Goal: Transaction & Acquisition: Purchase product/service

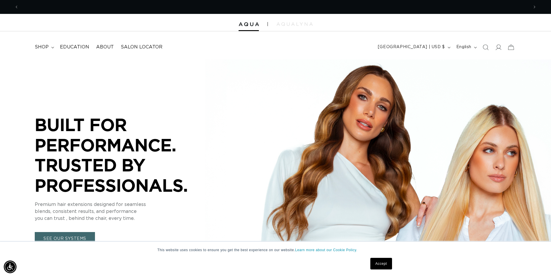
scroll to position [0, 510]
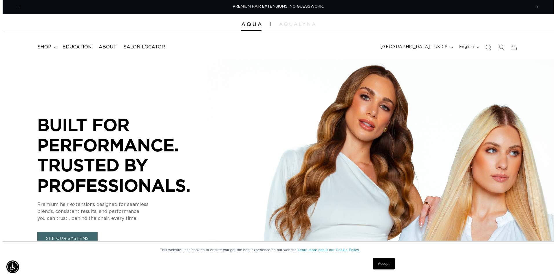
scroll to position [0, 1021]
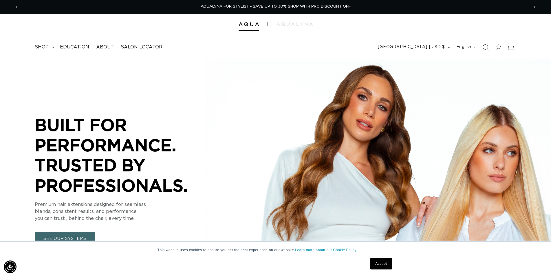
click at [487, 46] on icon "Search" at bounding box center [486, 47] width 6 height 6
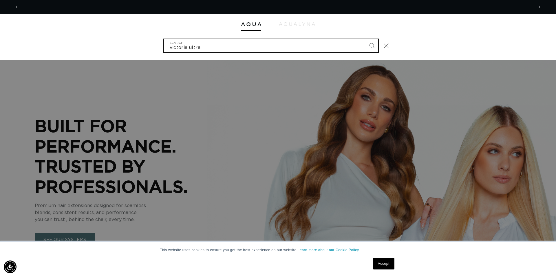
scroll to position [0, 515]
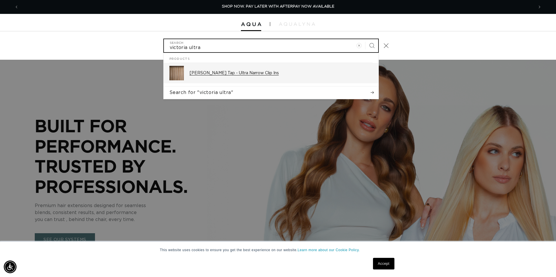
type input "victoria ultra"
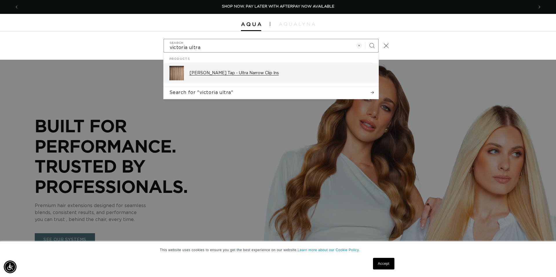
click at [259, 80] on div "Victoria Root Tap - Ultra Narrow Clip Ins" at bounding box center [281, 73] width 183 height 14
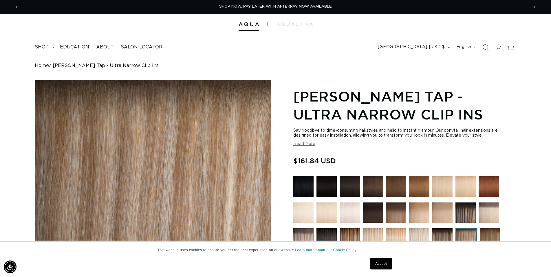
click at [487, 48] on icon "Search" at bounding box center [486, 47] width 6 height 6
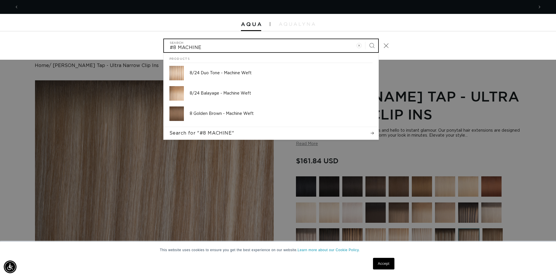
scroll to position [0, 515]
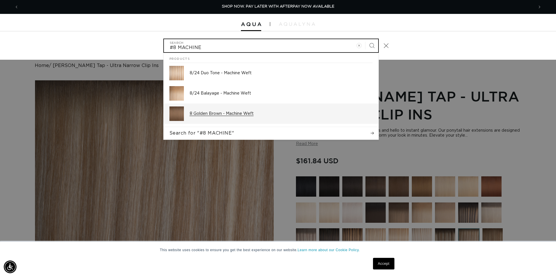
type input "#8 MACHINE"
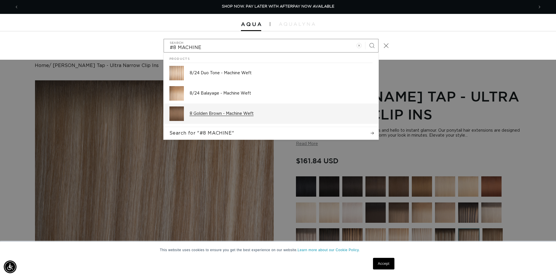
click at [250, 114] on p "8 Golden Brown - Machine Weft" at bounding box center [281, 113] width 183 height 5
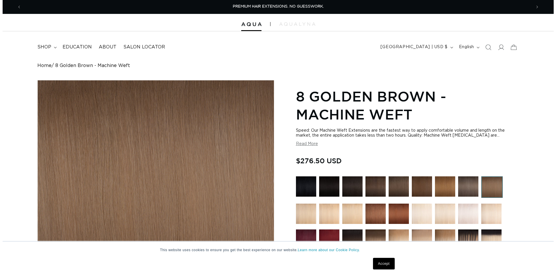
scroll to position [177, 0]
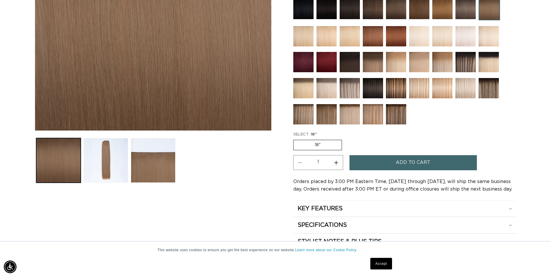
click at [396, 163] on button "Add to cart" at bounding box center [414, 162] width 128 height 15
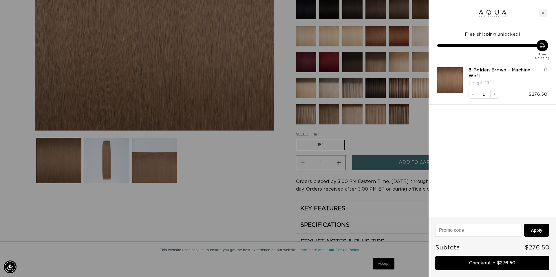
click at [262, 214] on div at bounding box center [278, 138] width 556 height 277
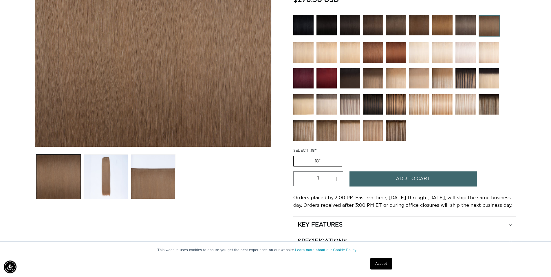
scroll to position [118, 0]
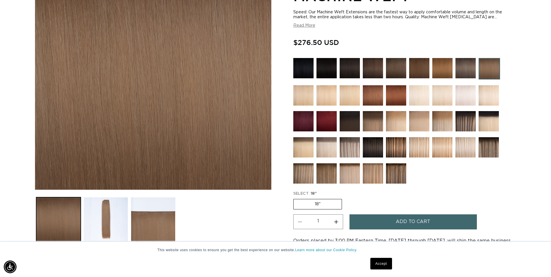
click at [417, 143] on img at bounding box center [419, 147] width 20 height 20
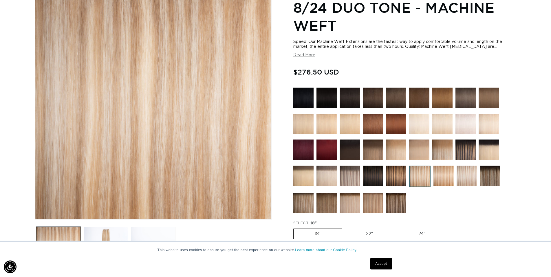
scroll to position [0, 510]
click at [412, 150] on img at bounding box center [419, 149] width 20 height 20
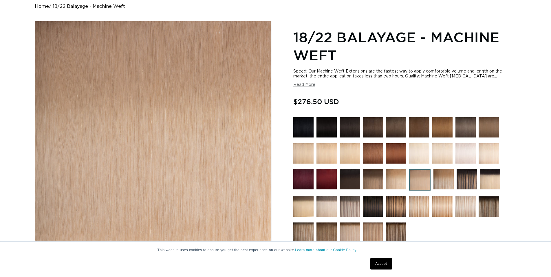
scroll to position [59, 0]
click at [399, 176] on img at bounding box center [396, 179] width 20 height 20
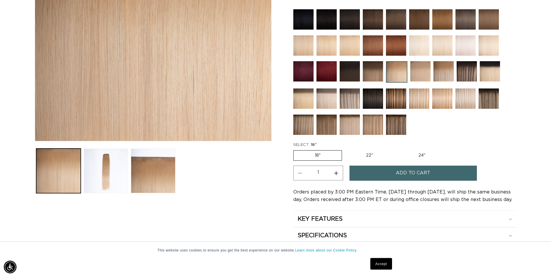
scroll to position [177, 0]
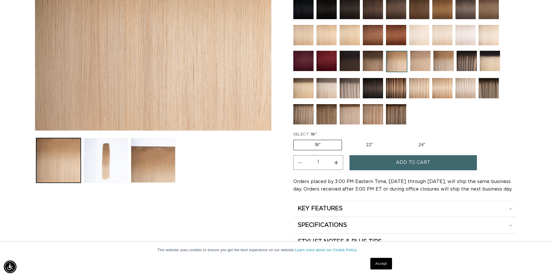
click at [398, 164] on span "Add to cart" at bounding box center [413, 162] width 34 height 15
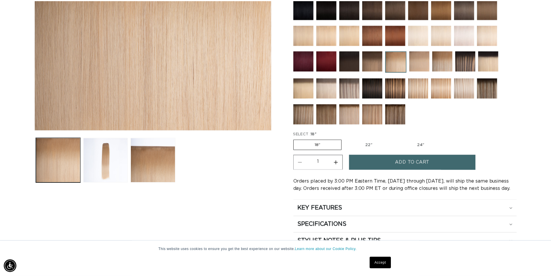
scroll to position [0, 515]
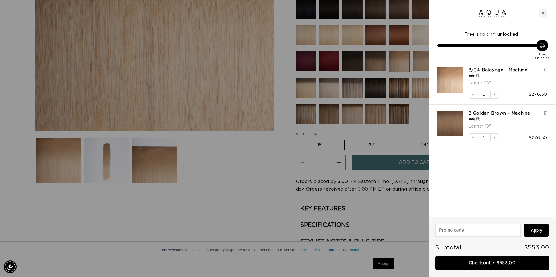
click at [279, 186] on div at bounding box center [278, 138] width 556 height 277
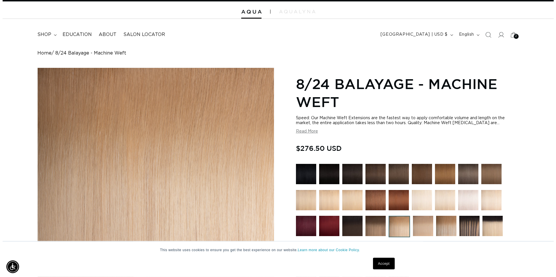
scroll to position [0, 0]
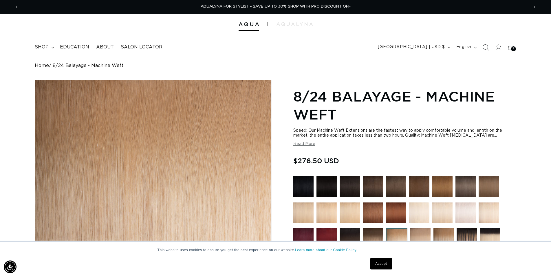
click at [487, 49] on icon "Search" at bounding box center [486, 47] width 6 height 6
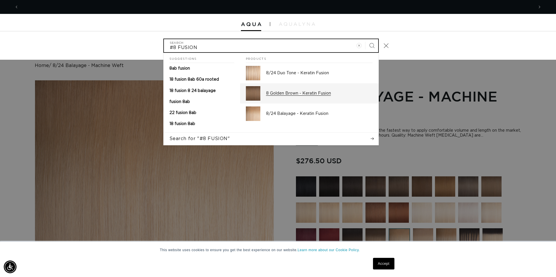
scroll to position [0, 515]
type input "#8 FUSION"
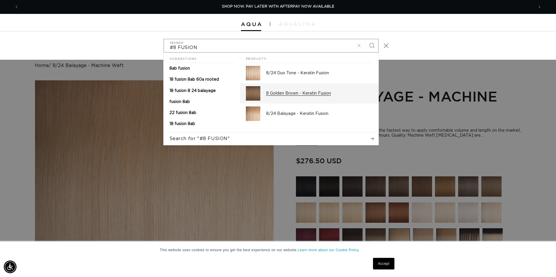
click at [311, 92] on p "8 Golden Brown - Keratin Fusion" at bounding box center [319, 93] width 107 height 5
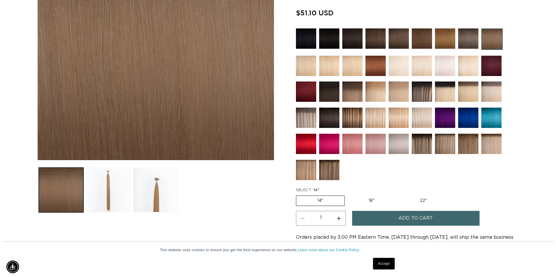
scroll to position [0, 510]
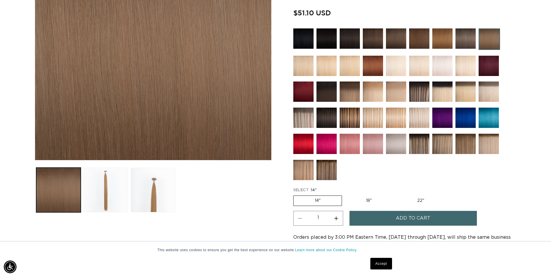
click at [372, 198] on label "18" Variant sold out or unavailable" at bounding box center [369, 201] width 48 height 10
click at [345, 194] on input "18" Variant sold out or unavailable" at bounding box center [345, 194] width 0 height 0
radio input "true"
click at [382, 220] on button "Add to cart" at bounding box center [414, 218] width 128 height 15
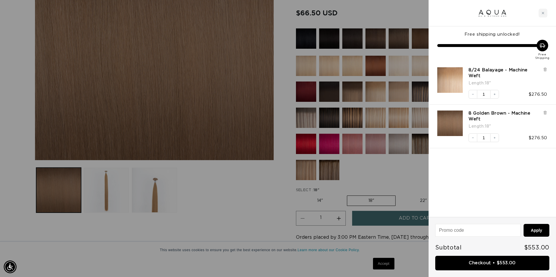
scroll to position [0, 515]
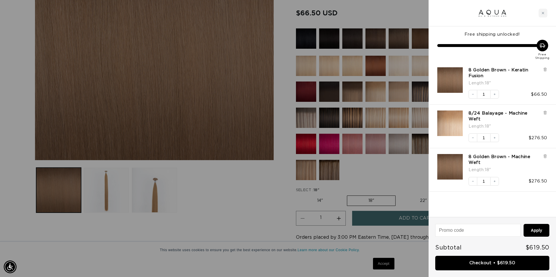
click at [255, 217] on div at bounding box center [278, 138] width 556 height 277
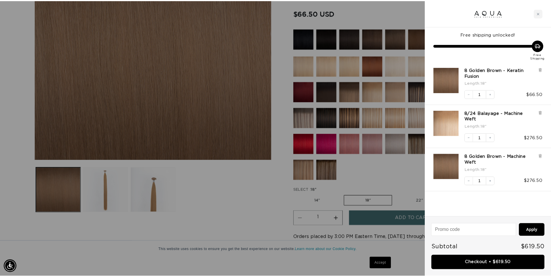
scroll to position [0, 1021]
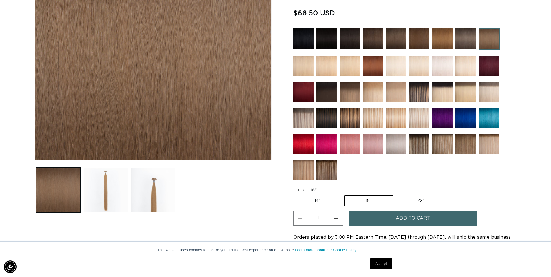
click at [375, 89] on img at bounding box center [373, 91] width 20 height 20
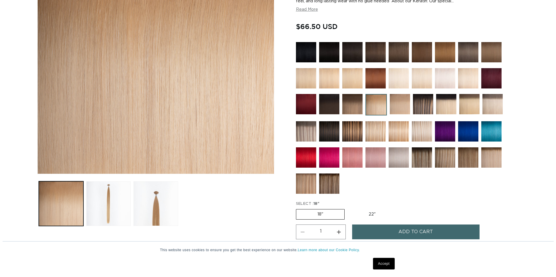
scroll to position [148, 0]
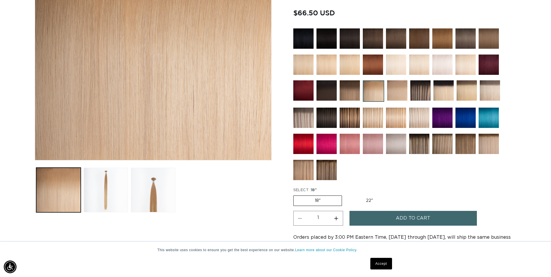
click at [408, 218] on span "Add to cart" at bounding box center [413, 218] width 34 height 15
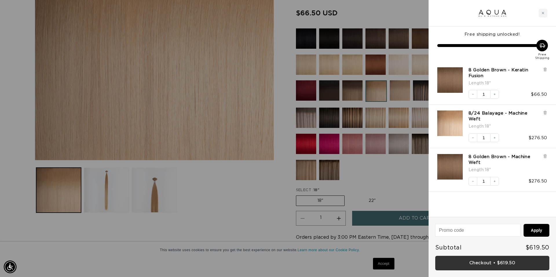
scroll to position [0, 515]
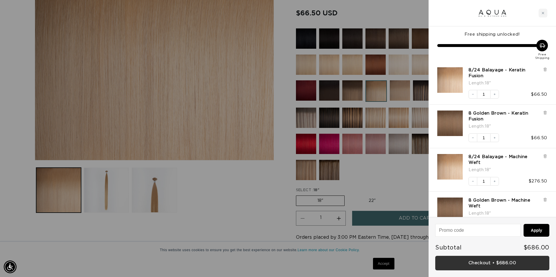
click at [504, 266] on link "Checkout • $686.00" at bounding box center [493, 263] width 114 height 15
